Goal: Complete application form

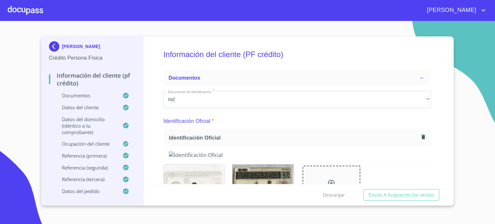
scroll to position [3782, 0]
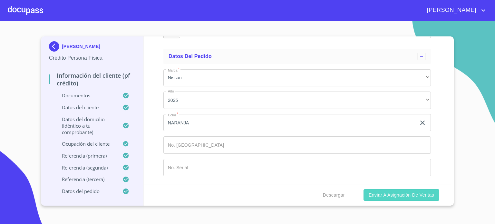
click at [405, 194] on span "Enviar a Asignación de Ventas" at bounding box center [401, 195] width 65 height 8
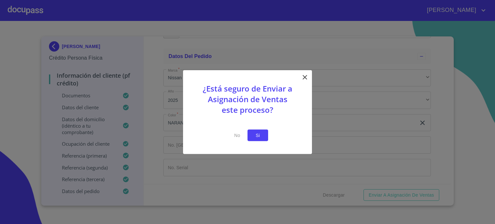
click at [262, 134] on span "Si" at bounding box center [258, 135] width 10 height 8
